Goal: Task Accomplishment & Management: Use online tool/utility

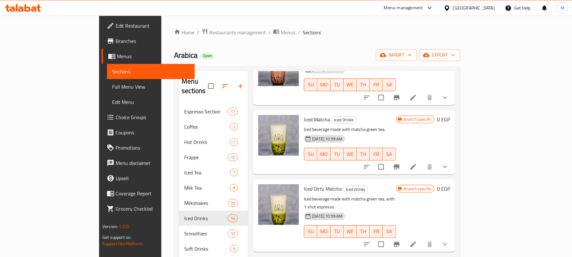
scroll to position [465, 0]
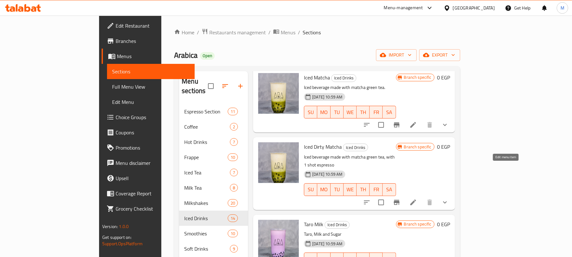
click at [417, 198] on icon at bounding box center [413, 202] width 8 height 8
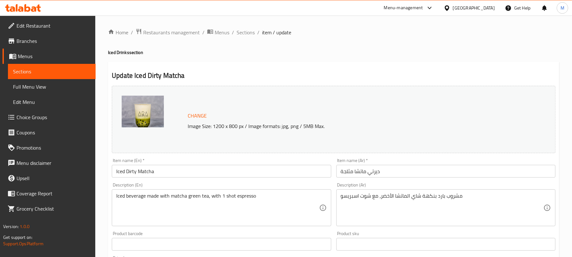
scroll to position [238, 0]
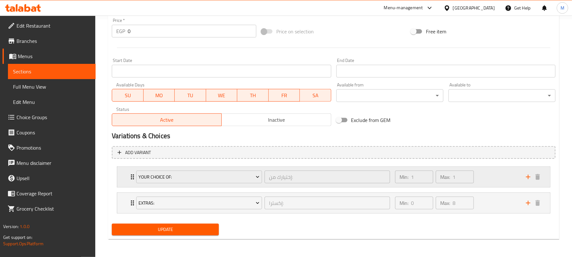
click at [489, 178] on div "Min: 1 ​ Max: 1 ​" at bounding box center [456, 177] width 131 height 20
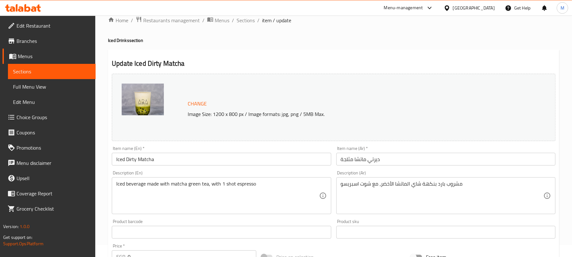
scroll to position [0, 0]
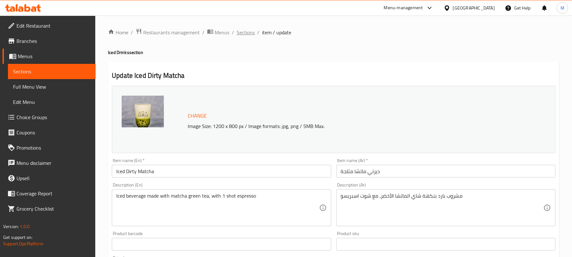
click at [238, 33] on span "Sections" at bounding box center [245, 33] width 18 height 8
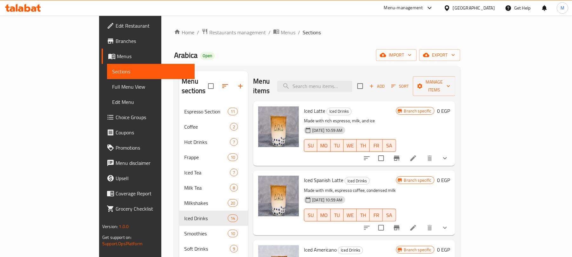
click at [273, 52] on div "Arabica Open import export" at bounding box center [317, 55] width 286 height 12
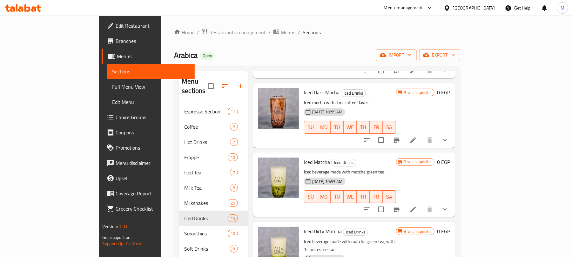
scroll to position [423, 0]
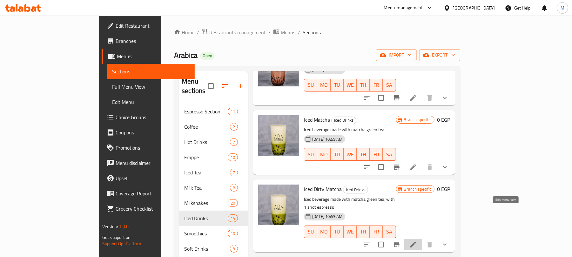
click at [417, 241] on icon at bounding box center [413, 245] width 8 height 8
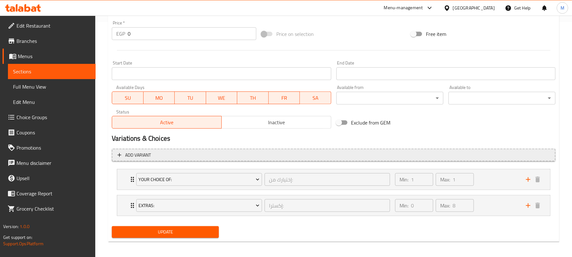
scroll to position [238, 0]
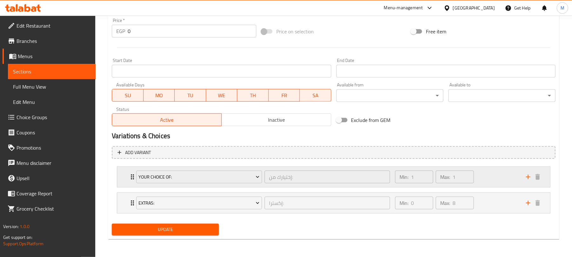
click at [487, 176] on div "Min: 1 ​ Max: 1 ​" at bounding box center [456, 177] width 131 height 20
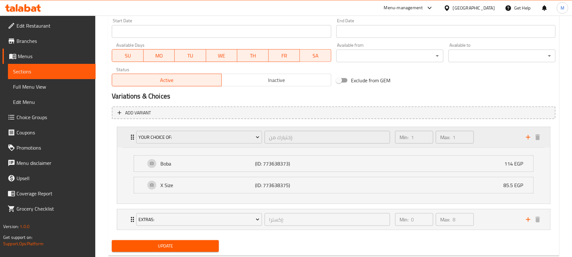
scroll to position [294, 0]
